Goal: Information Seeking & Learning: Find specific fact

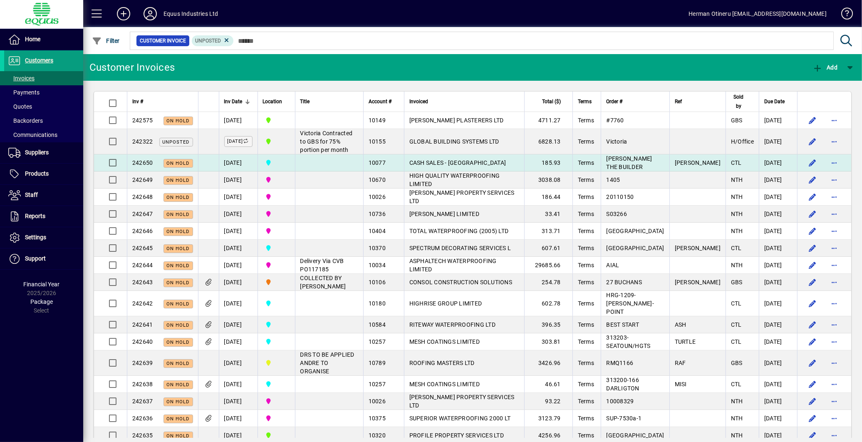
click at [295, 161] on td "3C CENTRAL" at bounding box center [276, 162] width 37 height 17
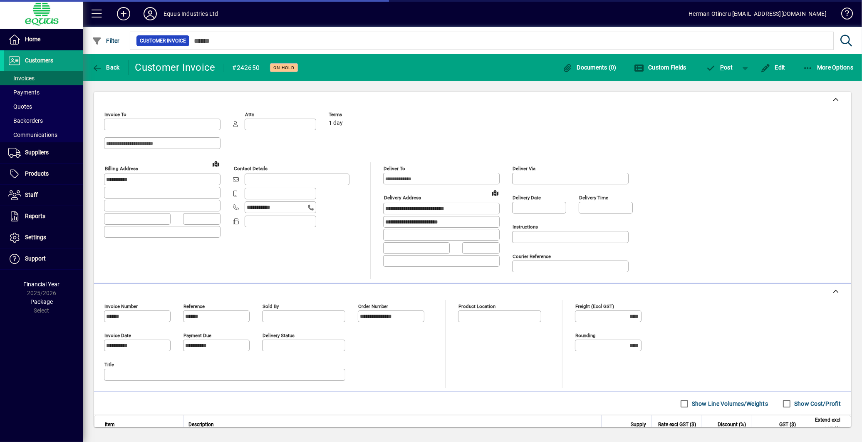
type input "**********"
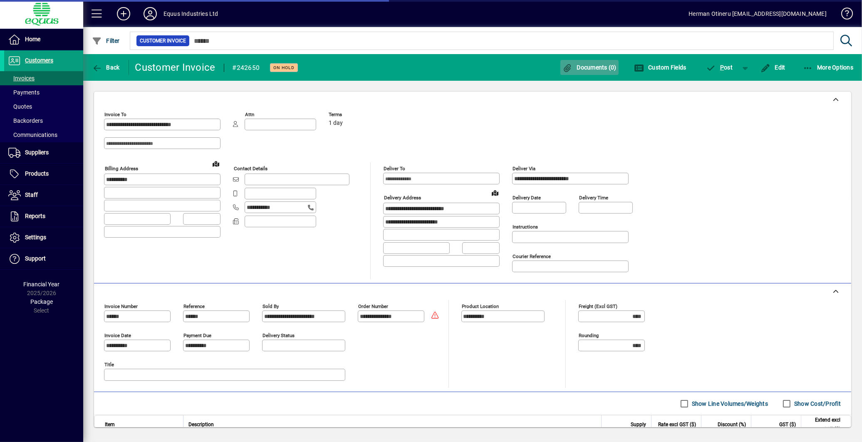
click at [589, 74] on span "button" at bounding box center [589, 67] width 58 height 20
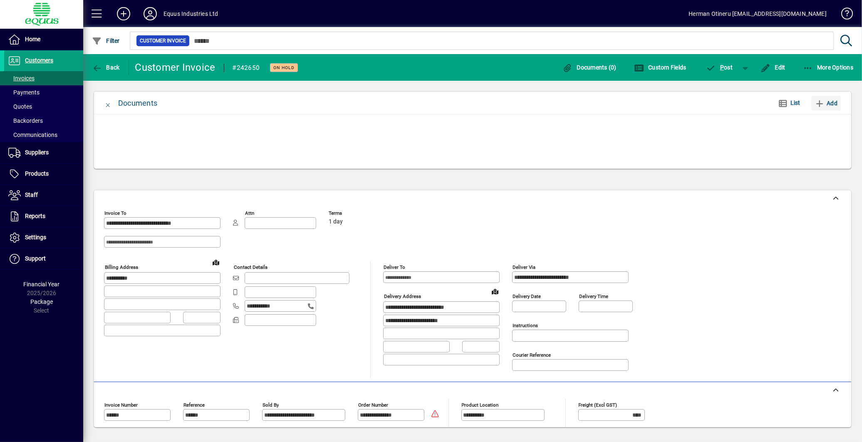
click at [833, 103] on span "Add" at bounding box center [826, 103] width 23 height 13
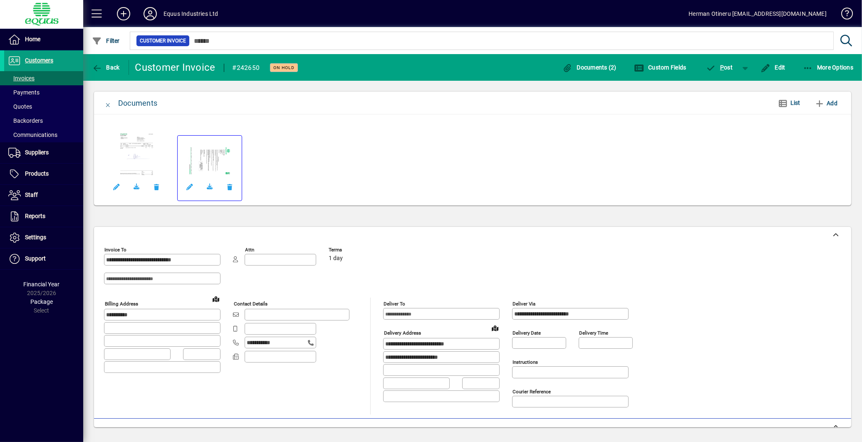
click at [218, 167] on link at bounding box center [209, 160] width 45 height 32
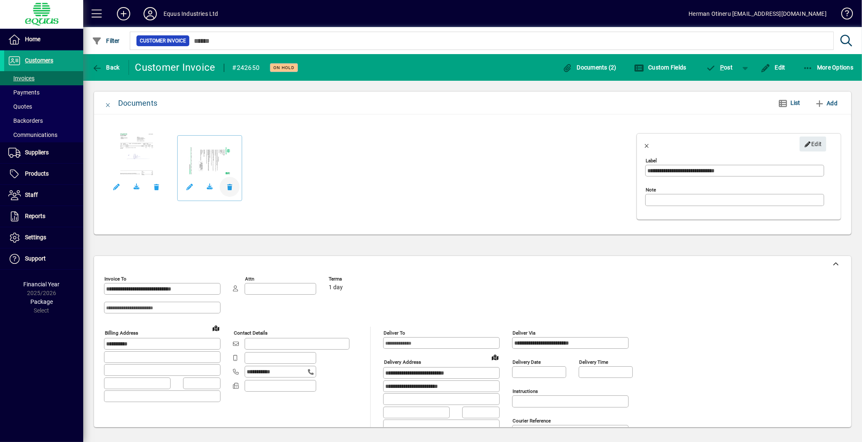
click at [227, 189] on span "button" at bounding box center [230, 187] width 20 height 20
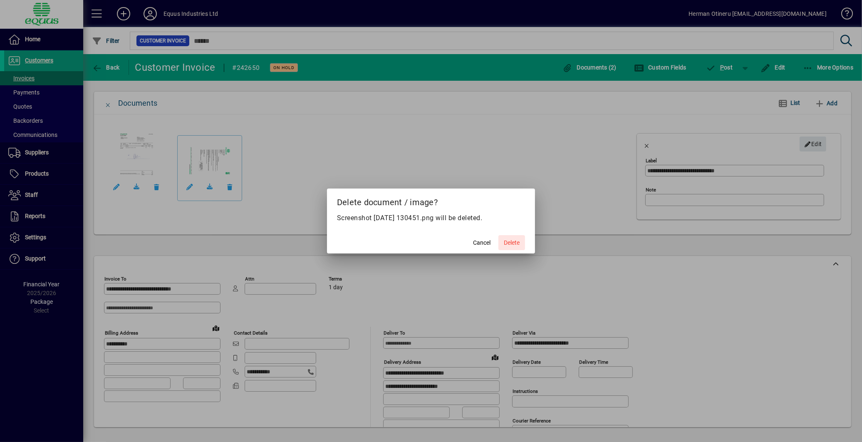
click at [515, 247] on span "Delete" at bounding box center [512, 242] width 16 height 9
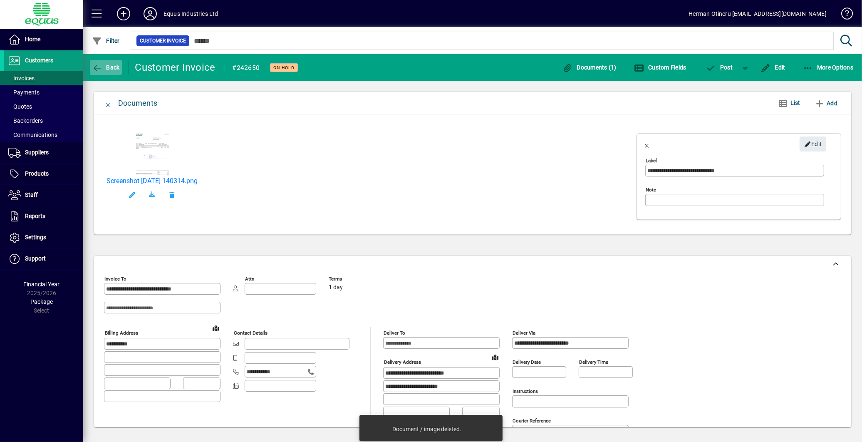
click at [98, 67] on icon "button" at bounding box center [97, 68] width 10 height 8
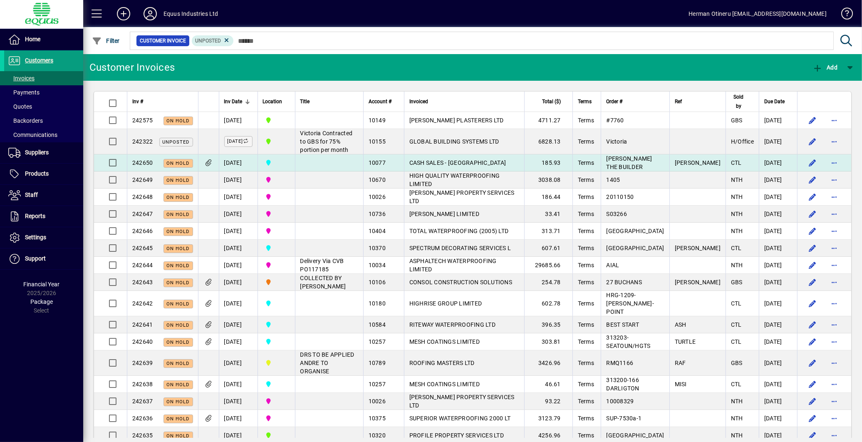
click at [452, 167] on td "CASH SALES - [GEOGRAPHIC_DATA]" at bounding box center [464, 162] width 120 height 17
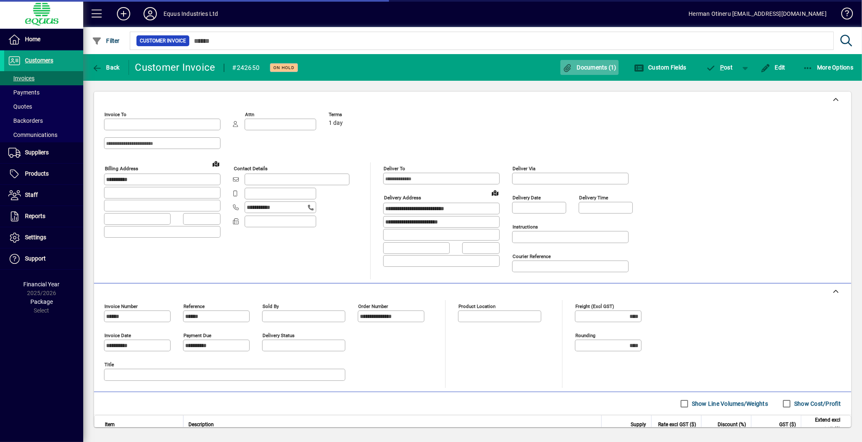
type input "**********"
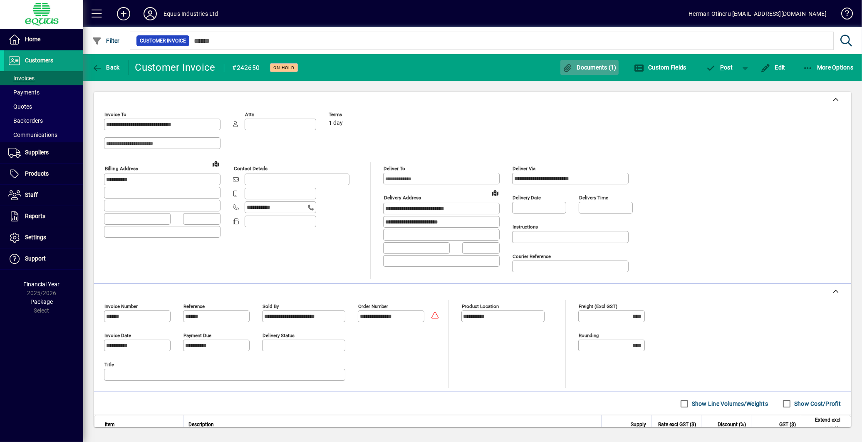
click at [599, 71] on span "button" at bounding box center [589, 67] width 58 height 20
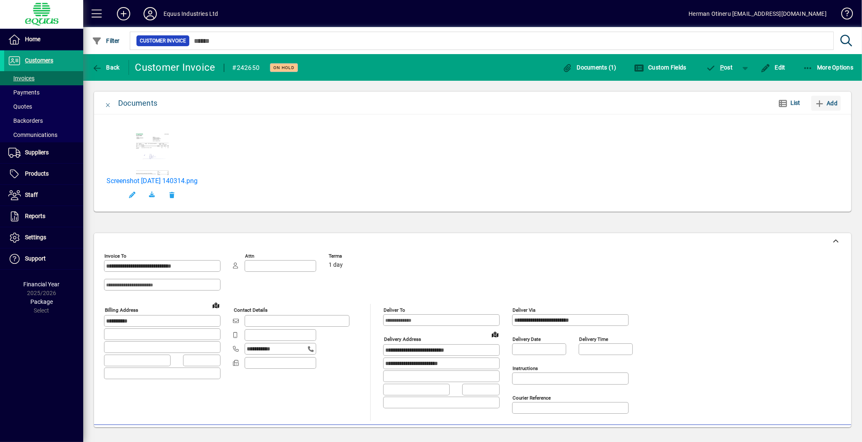
click at [826, 107] on span "Add" at bounding box center [826, 103] width 23 height 13
click at [271, 193] on span "button" at bounding box center [261, 195] width 20 height 20
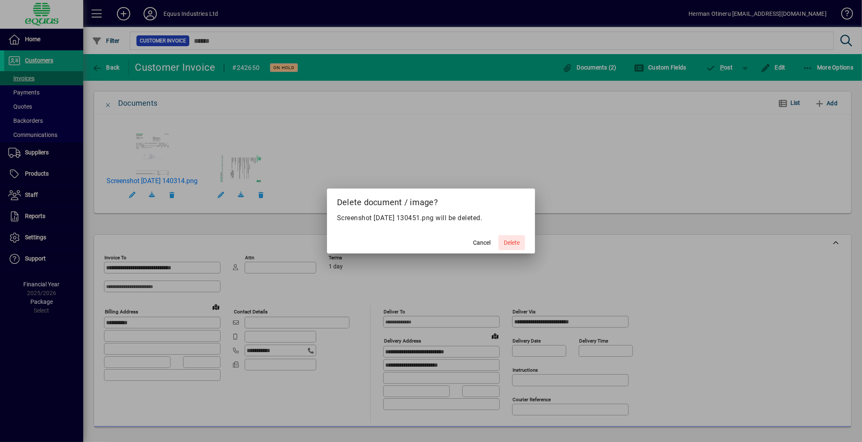
click at [502, 246] on span at bounding box center [511, 243] width 27 height 20
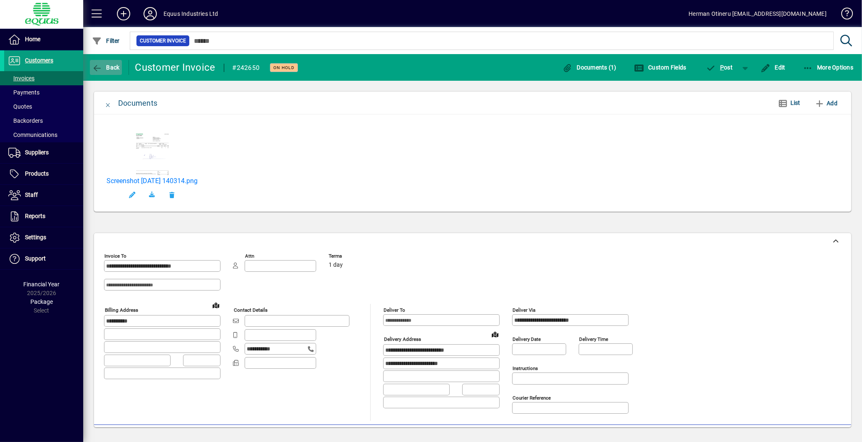
click at [112, 66] on span "Back" at bounding box center [106, 67] width 28 height 7
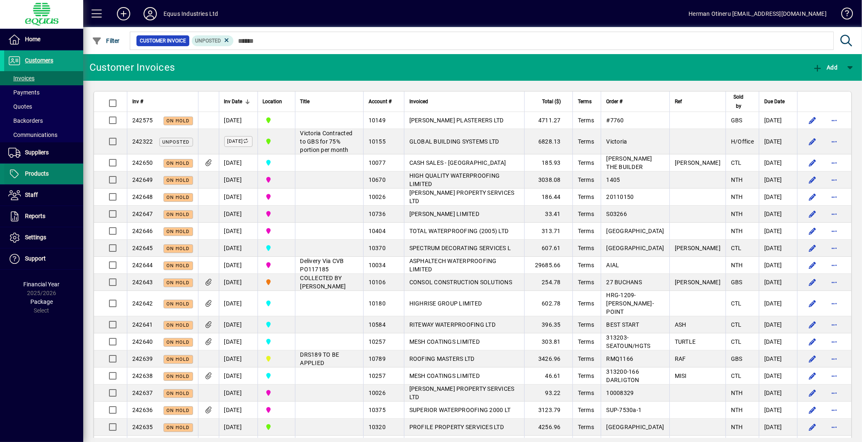
click at [46, 171] on span "Products" at bounding box center [37, 173] width 24 height 7
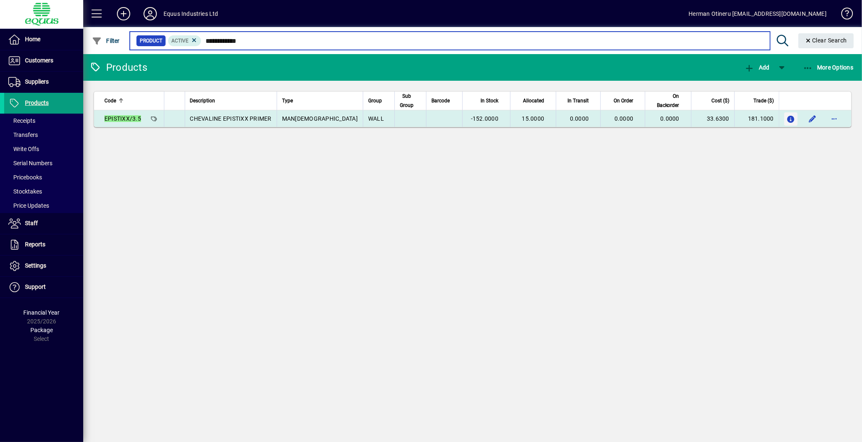
type input "**********"
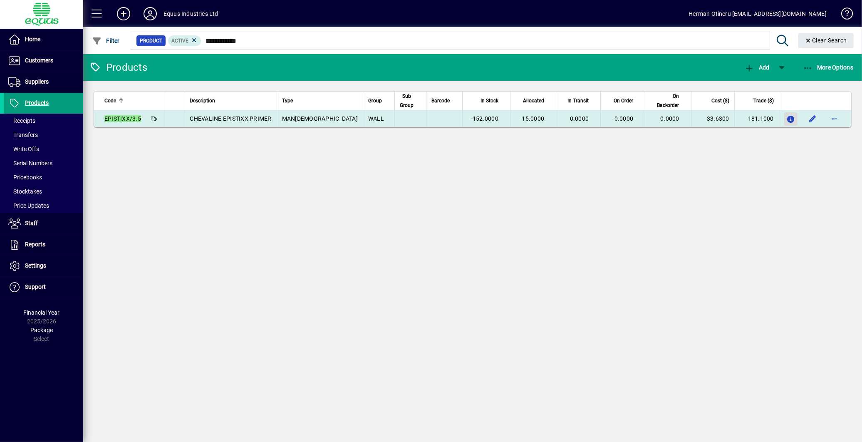
click at [788, 123] on span "button" at bounding box center [791, 118] width 9 height 13
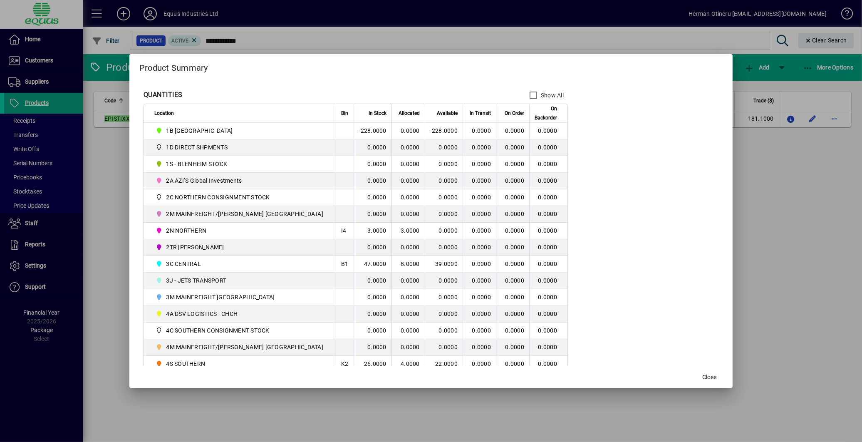
scroll to position [109, 0]
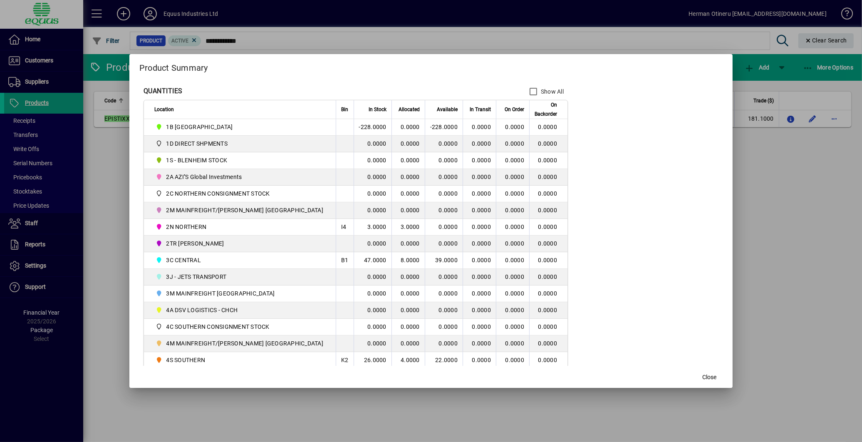
click at [427, 252] on td "39.0000" at bounding box center [444, 260] width 38 height 17
click at [702, 376] on span "Close" at bounding box center [709, 377] width 14 height 9
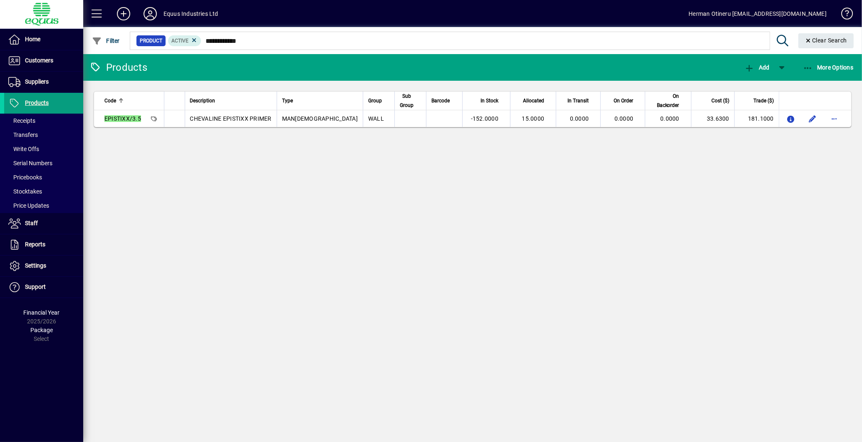
click at [796, 194] on div "Products Add More Options Code Description Type Group Sub Group Barcode In Stoc…" at bounding box center [472, 248] width 779 height 388
